Goal: Browse casually: Explore the website without a specific task or goal

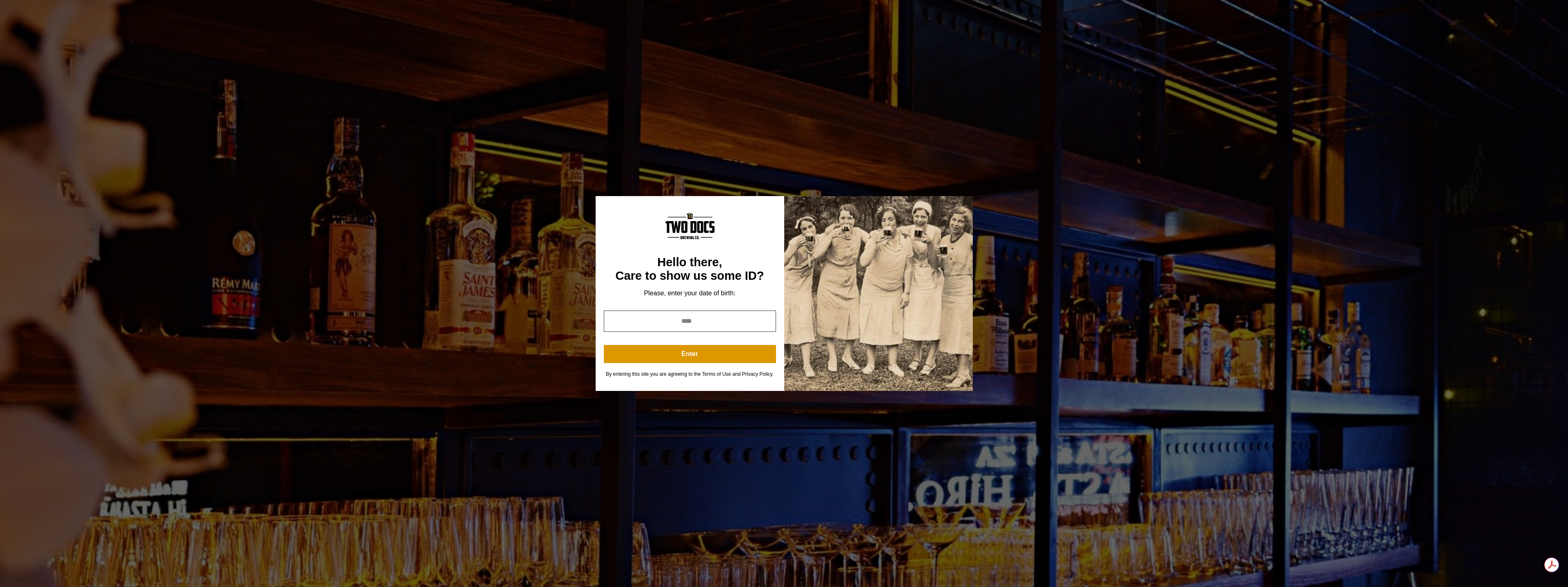
click at [694, 325] on input "year" at bounding box center [690, 321] width 172 height 21
type input "*"
type input "**"
type input "****"
click at [697, 350] on button "Enter" at bounding box center [690, 354] width 172 height 18
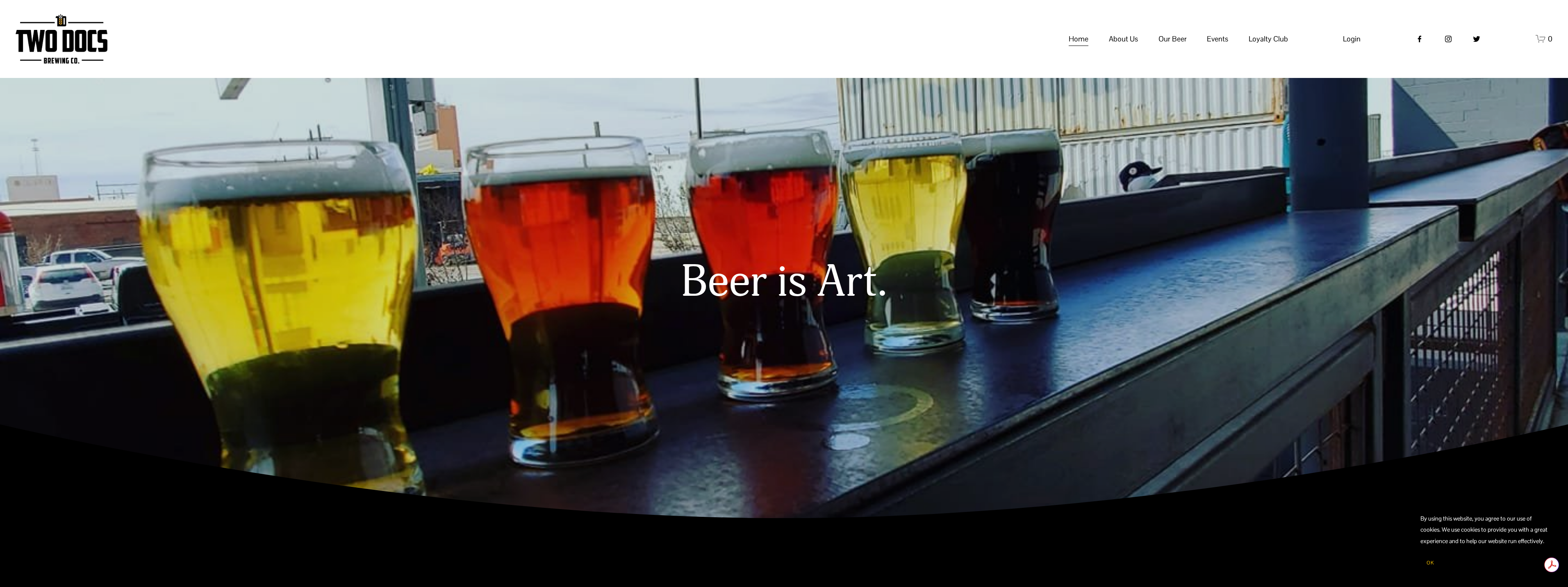
click at [0, 0] on span "Taproom Menu" at bounding box center [0, 0] width 0 height 0
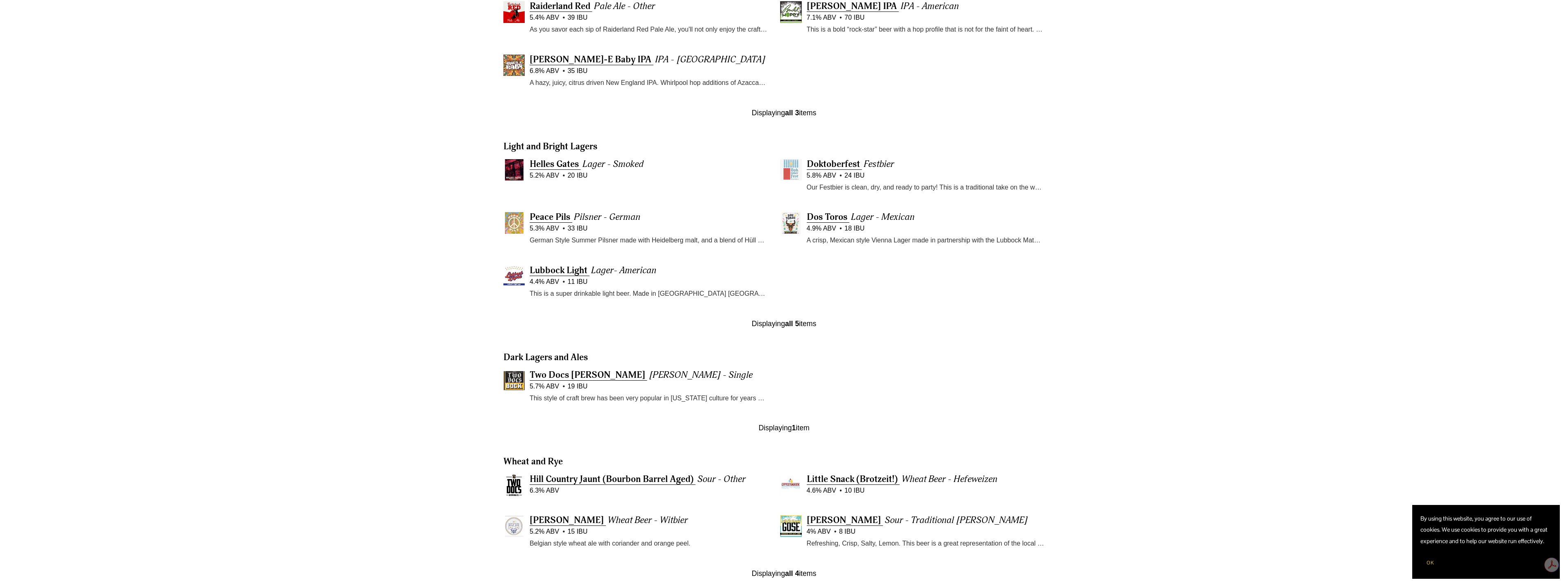
scroll to position [557, 0]
click at [834, 159] on span "Doktoberfest" at bounding box center [833, 161] width 54 height 12
click at [817, 4] on span "Buddy Hoppy IPA" at bounding box center [852, 4] width 90 height 12
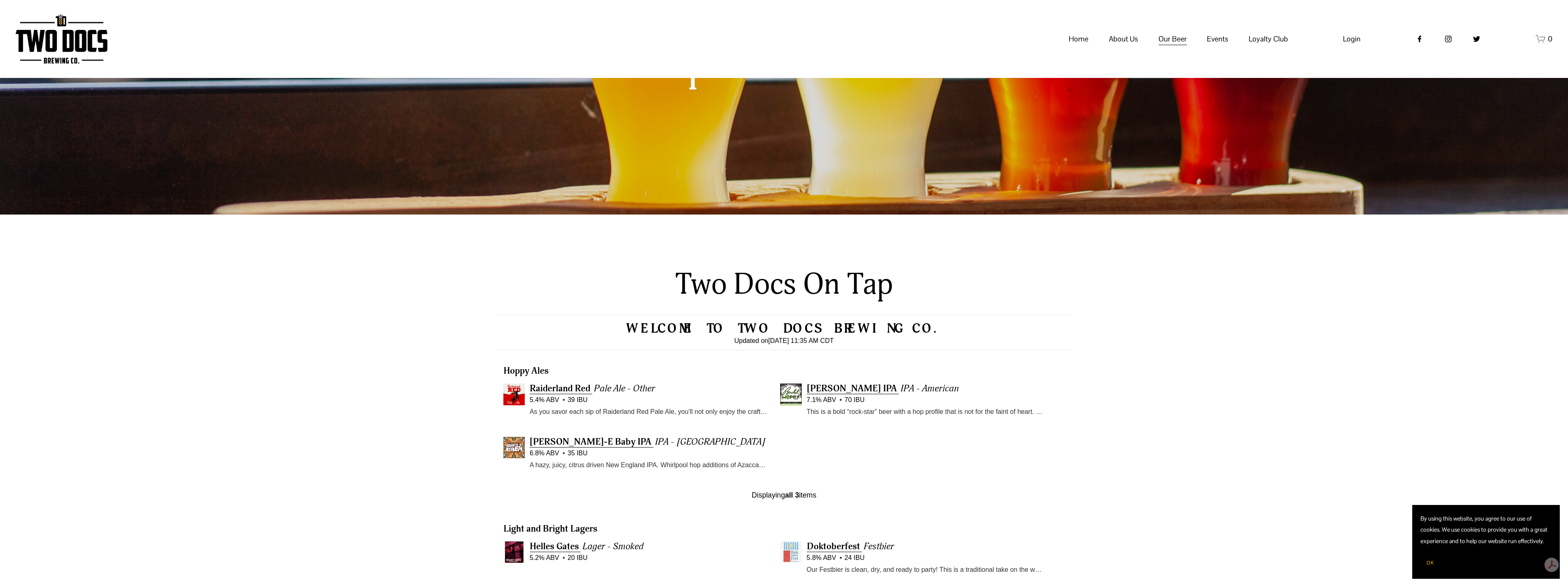
scroll to position [0, 0]
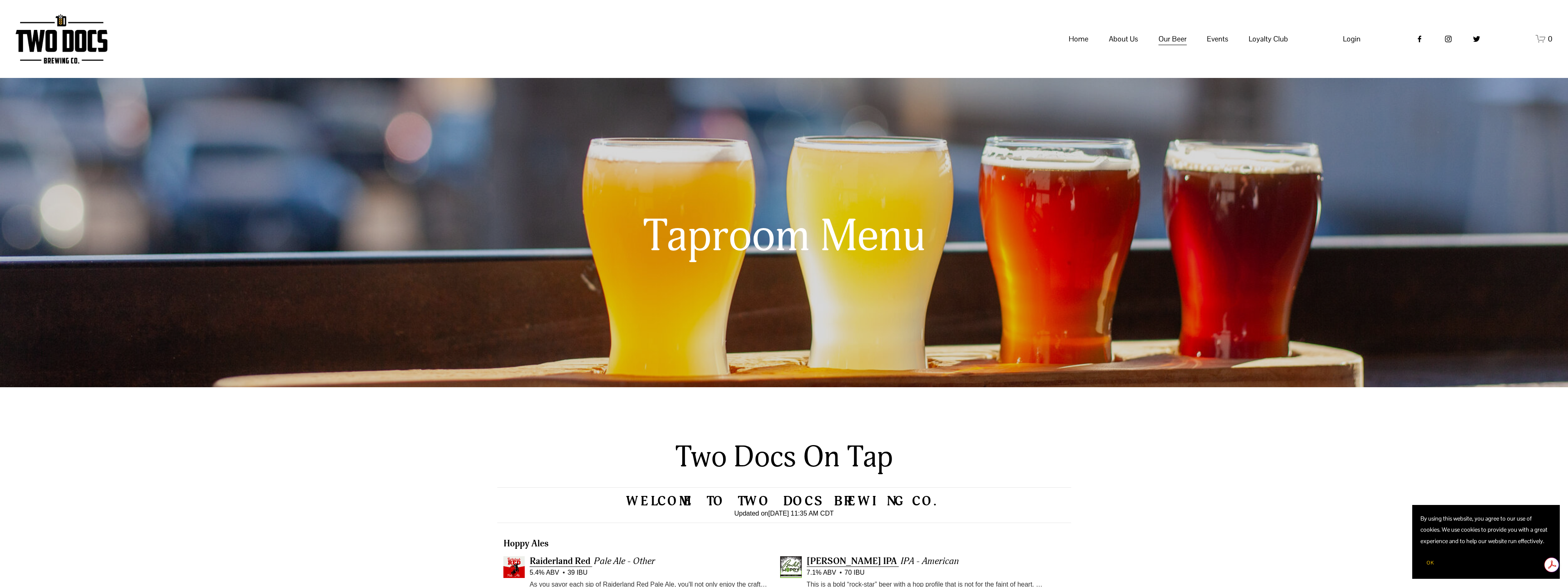
click at [1539, 44] on icon "0 items in cart" at bounding box center [1541, 38] width 10 height 10
click at [0, 0] on span "Raiderland RED" at bounding box center [0, 0] width 0 height 0
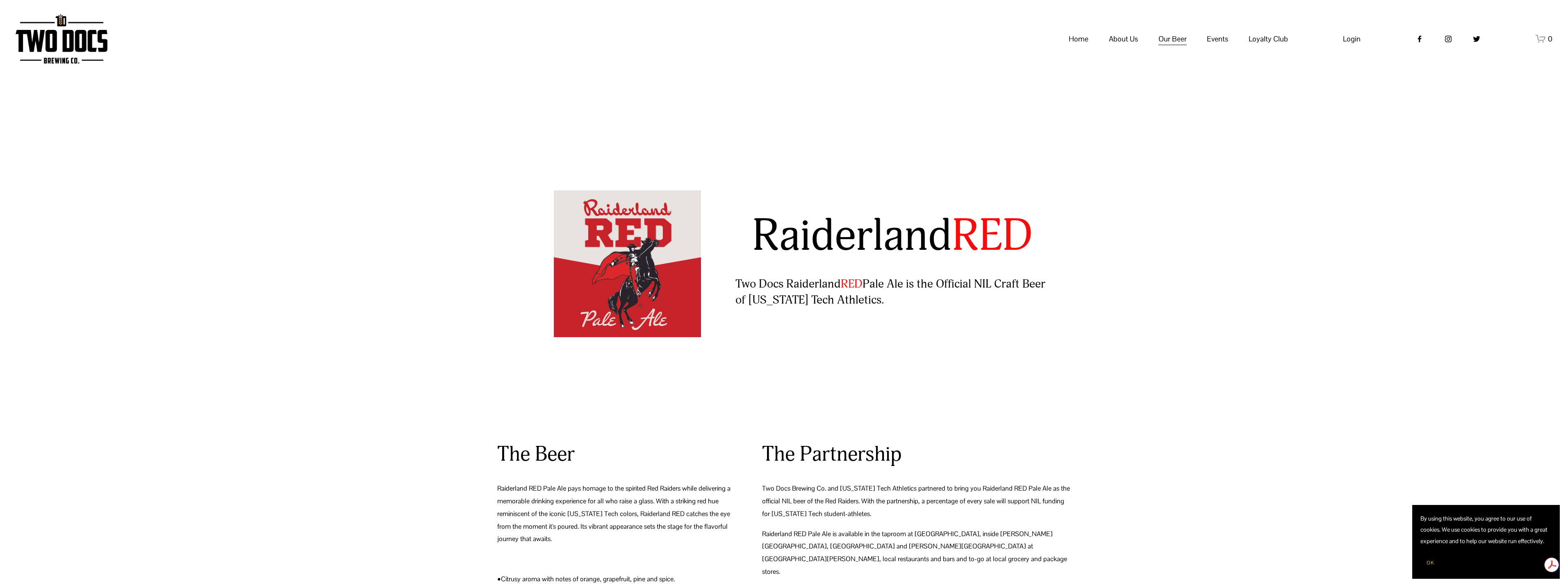
click at [0, 0] on span "Our Mission" at bounding box center [0, 0] width 0 height 0
